Goal: Task Accomplishment & Management: Complete application form

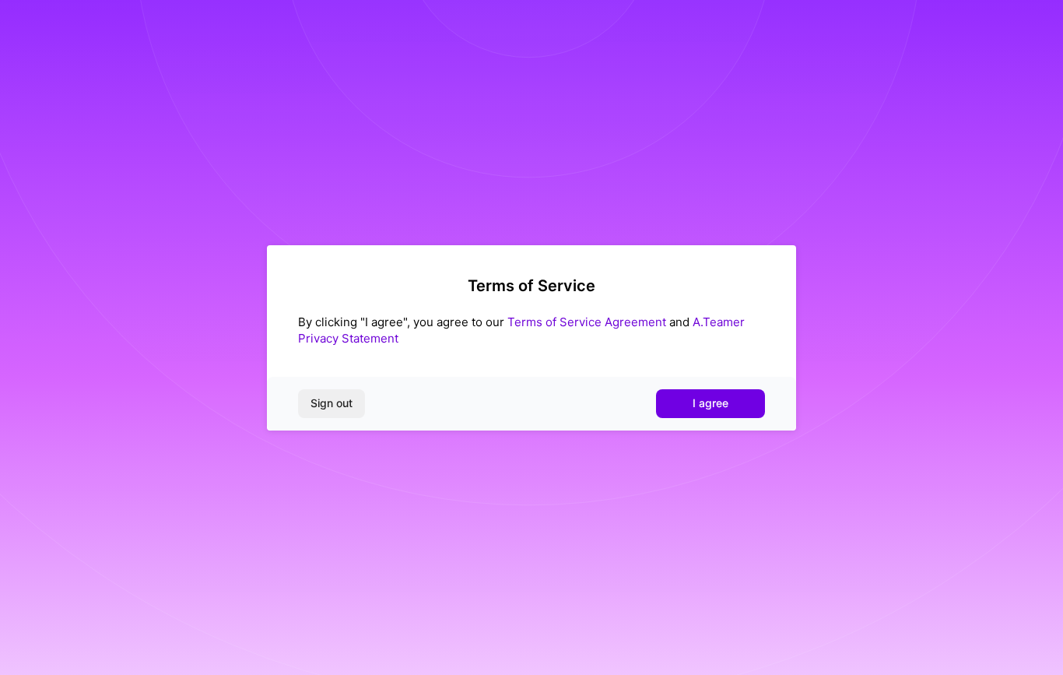
click at [735, 407] on button "I agree" at bounding box center [710, 403] width 109 height 28
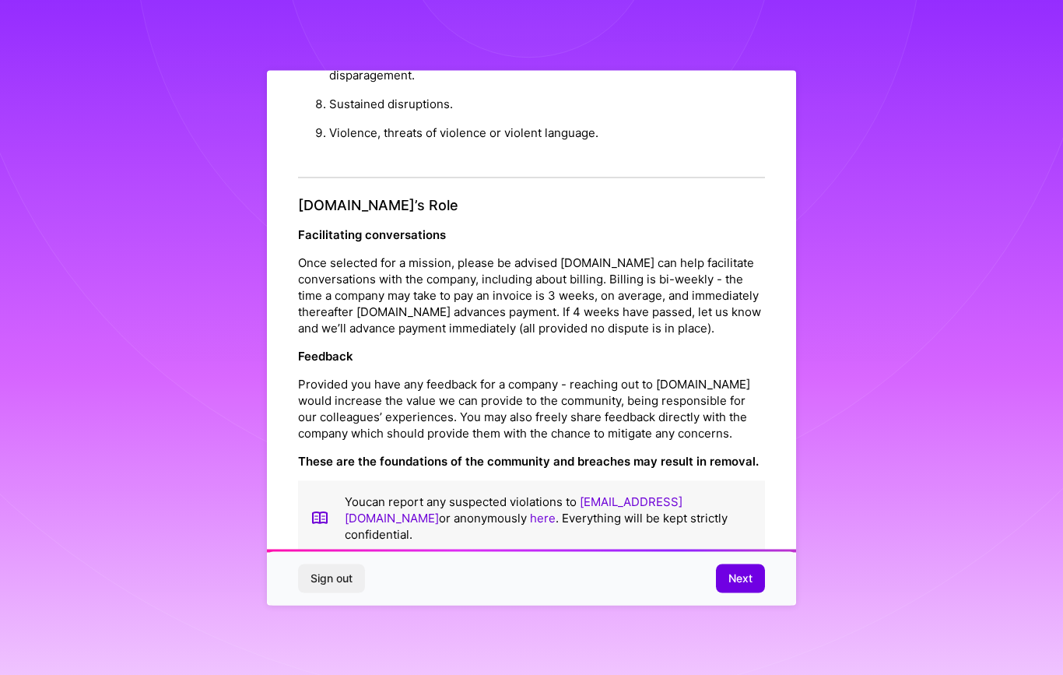
scroll to position [1604, 0]
click at [753, 580] on button "Next" at bounding box center [740, 578] width 49 height 28
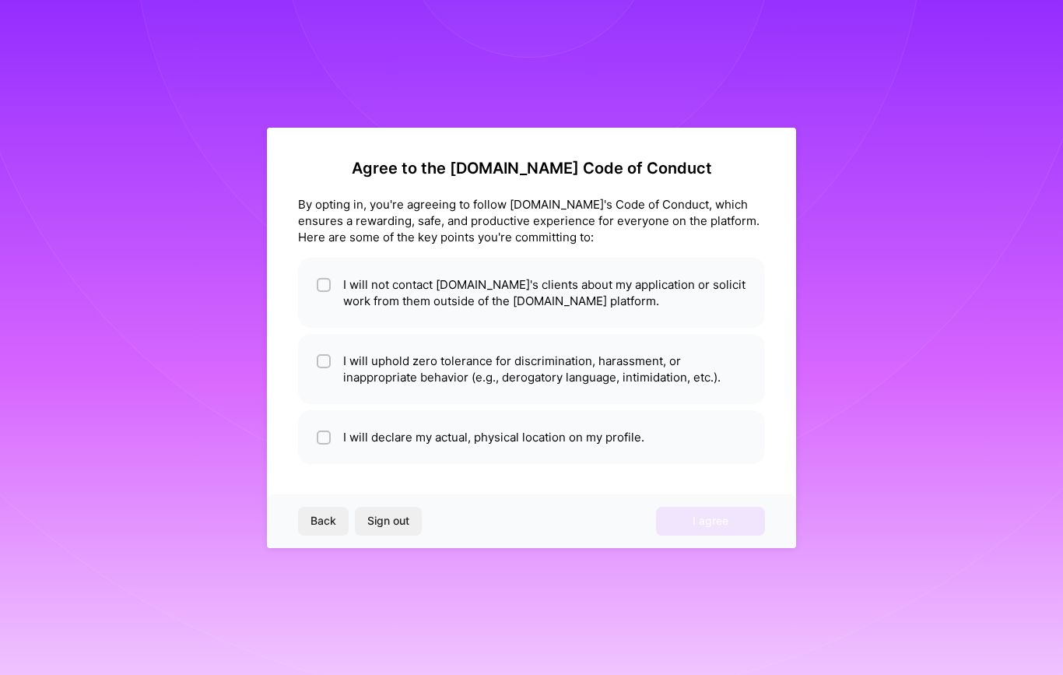
click at [327, 285] on input "checkbox" at bounding box center [325, 285] width 11 height 11
checkbox input "true"
click at [328, 365] on input "checkbox" at bounding box center [325, 361] width 11 height 11
checkbox input "true"
click at [325, 442] on input "checkbox" at bounding box center [325, 438] width 11 height 11
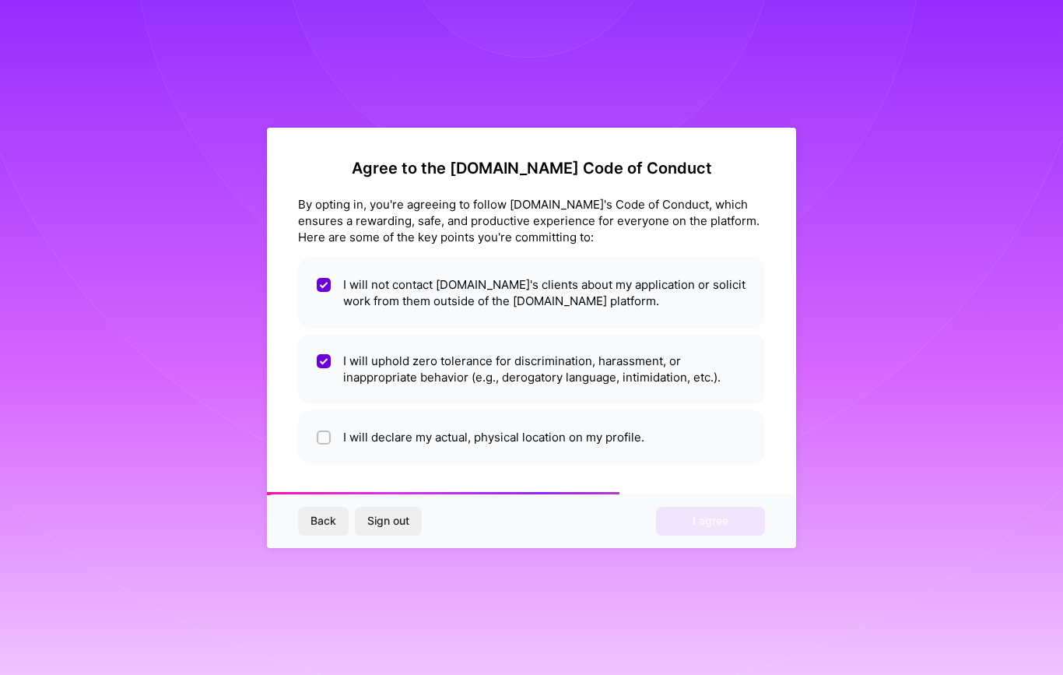
checkbox input "true"
click at [715, 510] on button "I agree" at bounding box center [710, 521] width 109 height 28
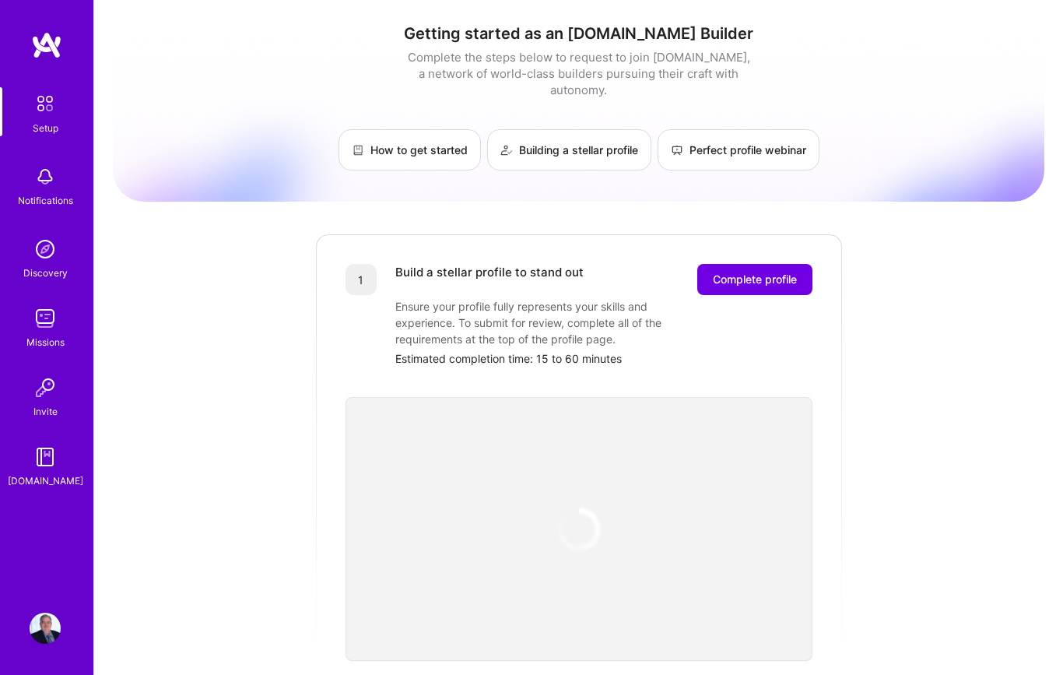
click at [782, 272] on span "Complete profile" at bounding box center [755, 280] width 84 height 16
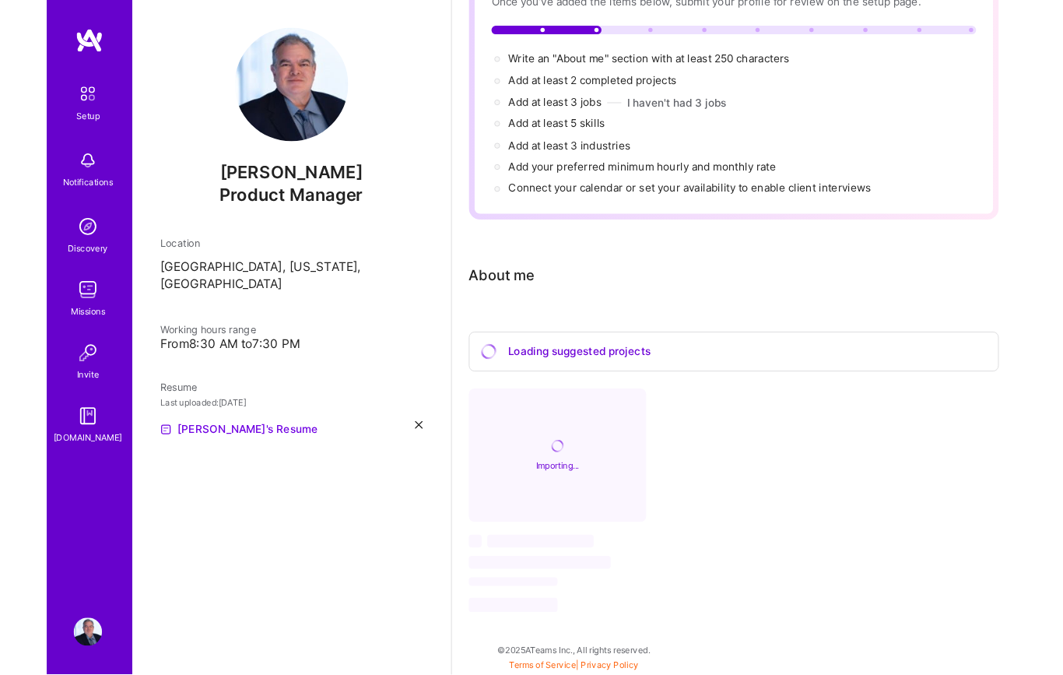
scroll to position [222, 0]
